Goal: Task Accomplishment & Management: Use online tool/utility

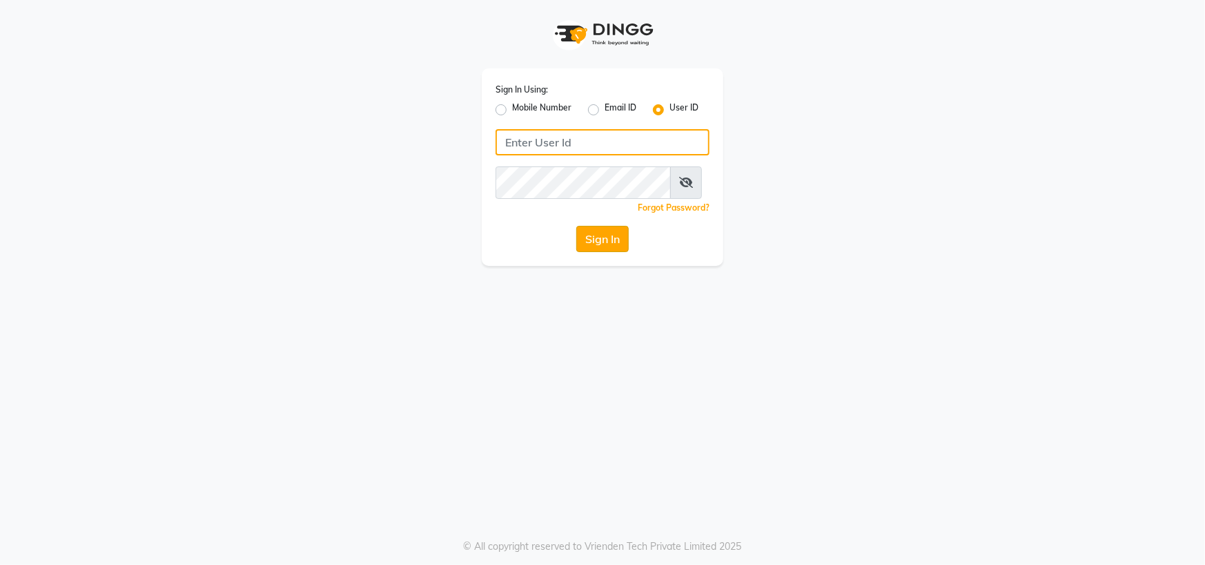
type input "[PERSON_NAME] @123"
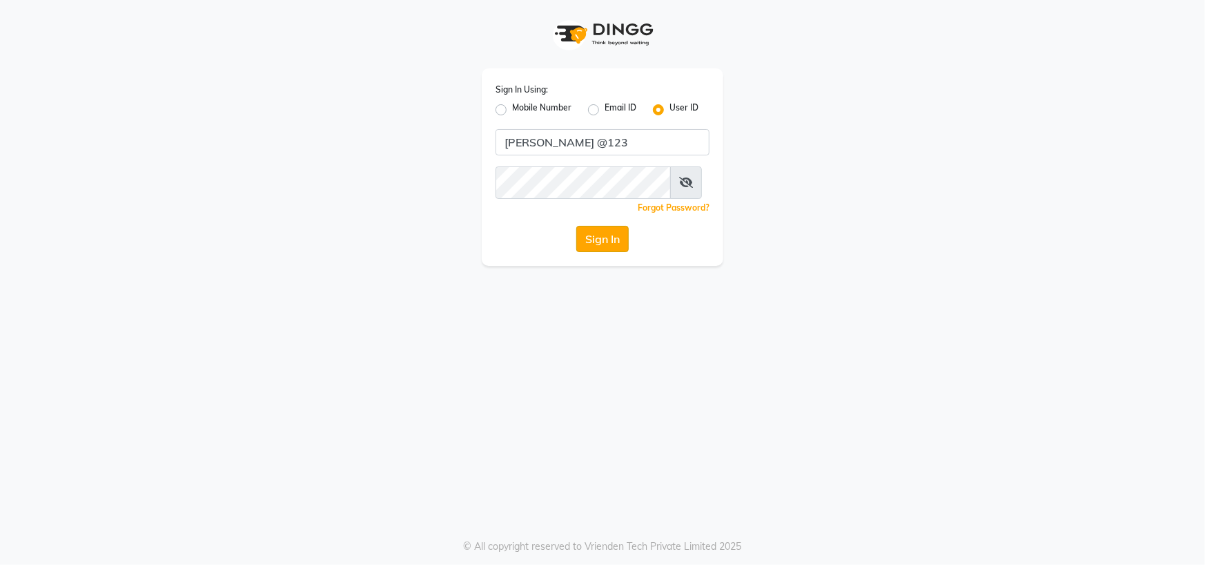
click at [625, 252] on button "Sign In" at bounding box center [602, 239] width 52 height 26
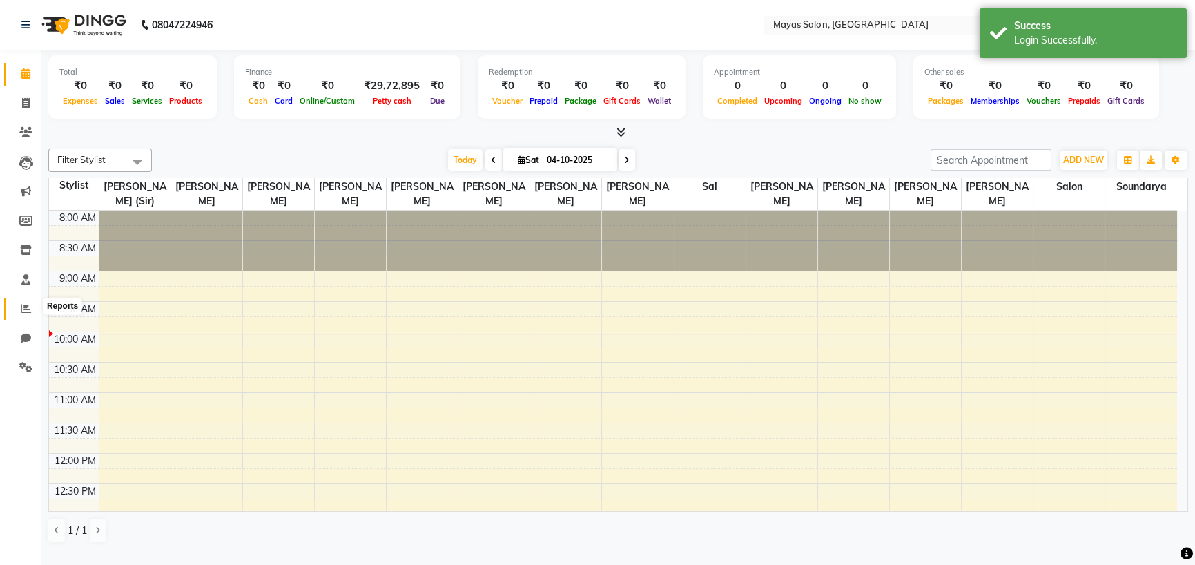
click at [28, 315] on span at bounding box center [26, 309] width 24 height 16
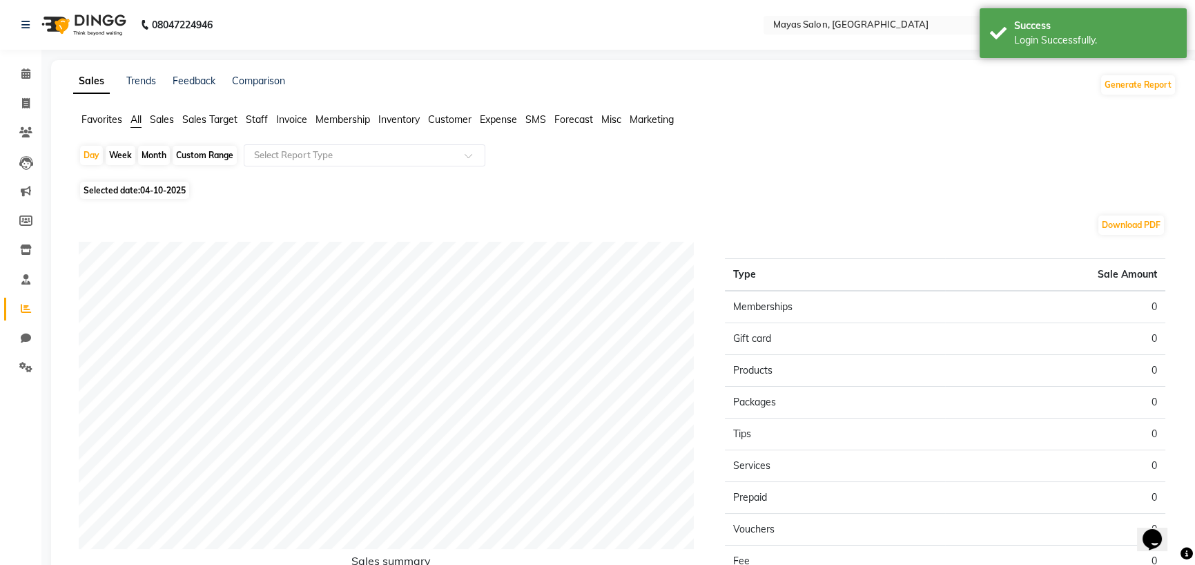
click at [161, 165] on div "Month" at bounding box center [154, 155] width 32 height 19
select select "10"
select select "2025"
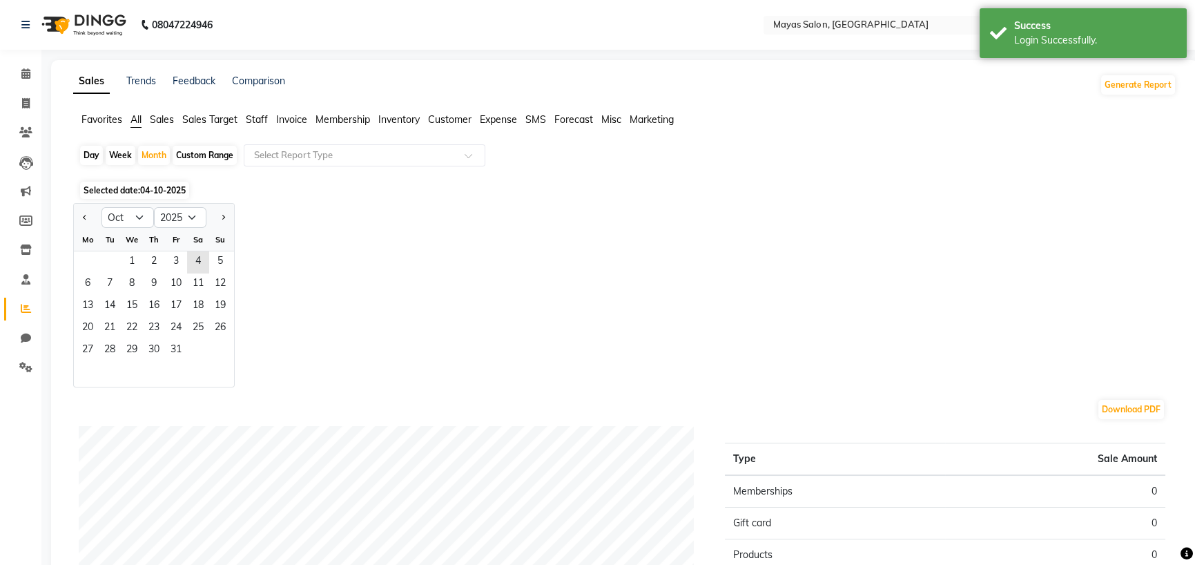
click at [165, 251] on div "Th" at bounding box center [154, 239] width 22 height 22
click at [165, 273] on span "2" at bounding box center [154, 262] width 22 height 22
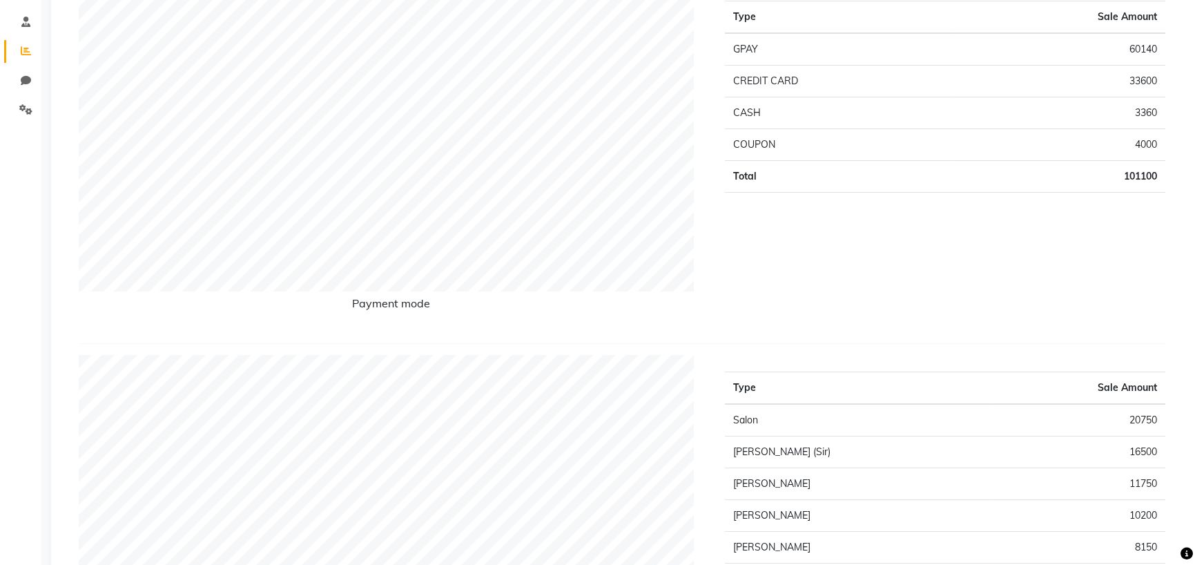
scroll to position [138, 0]
